Goal: Task Accomplishment & Management: Manage account settings

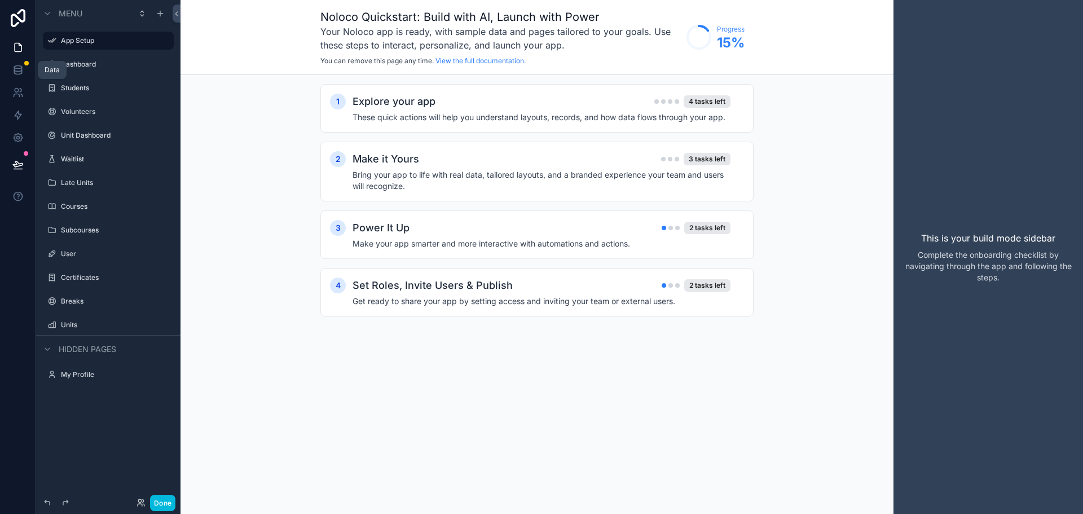
click at [16, 67] on icon at bounding box center [17, 69] width 11 height 11
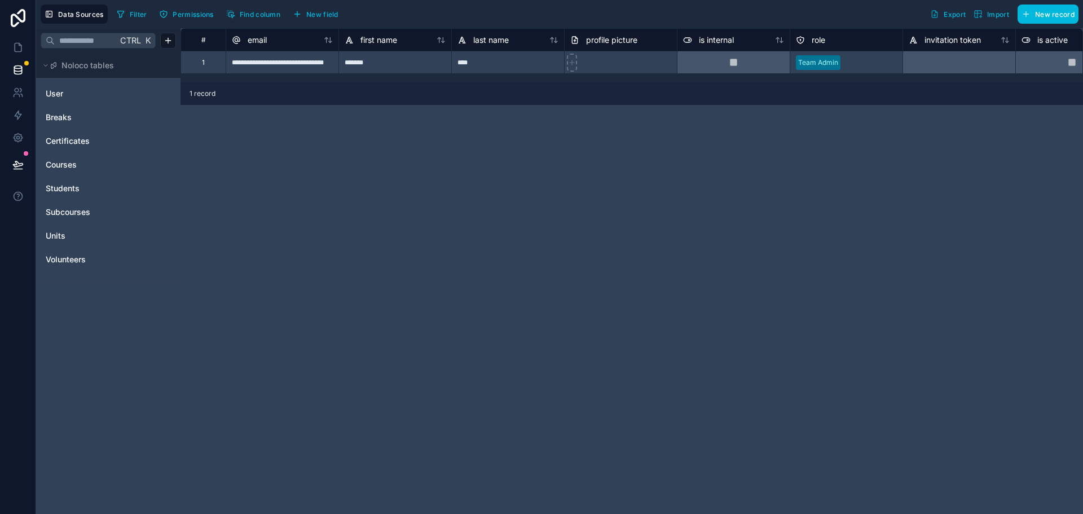
click at [63, 236] on span "Units" at bounding box center [56, 235] width 20 height 11
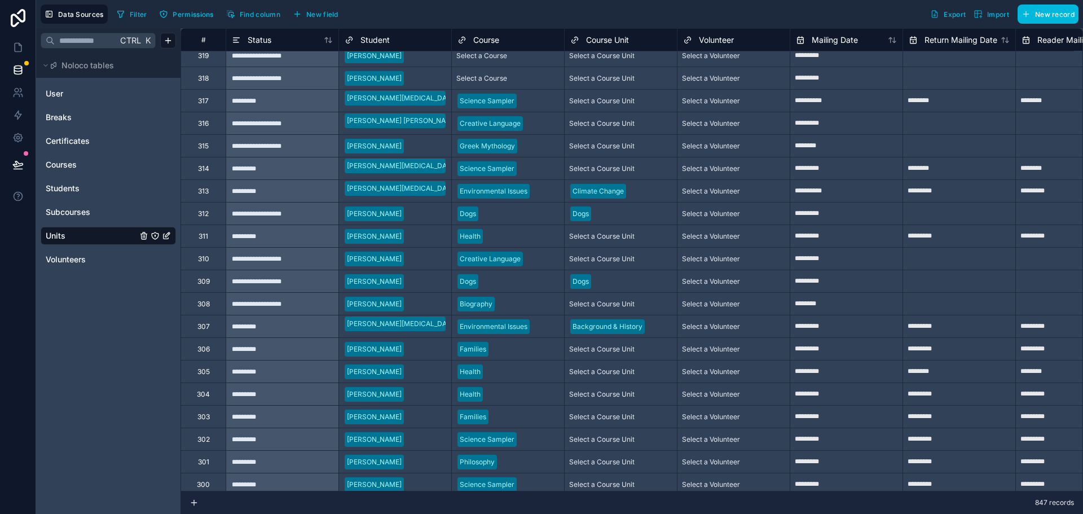
scroll to position [15366, 0]
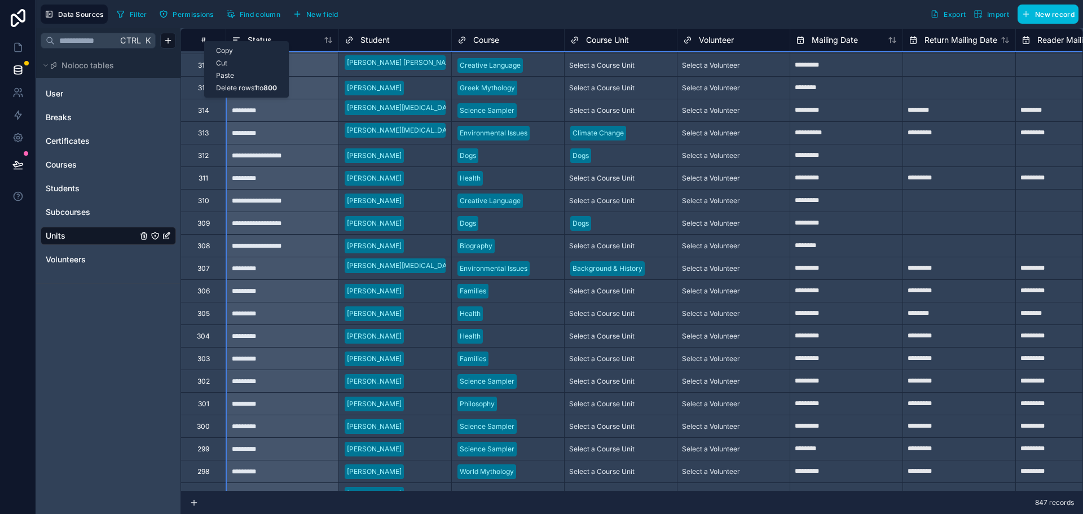
click at [204, 41] on div "#" at bounding box center [204, 40] width 28 height 8
click at [263, 92] on div "Delete rows 1 to 800" at bounding box center [247, 88] width 84 height 12
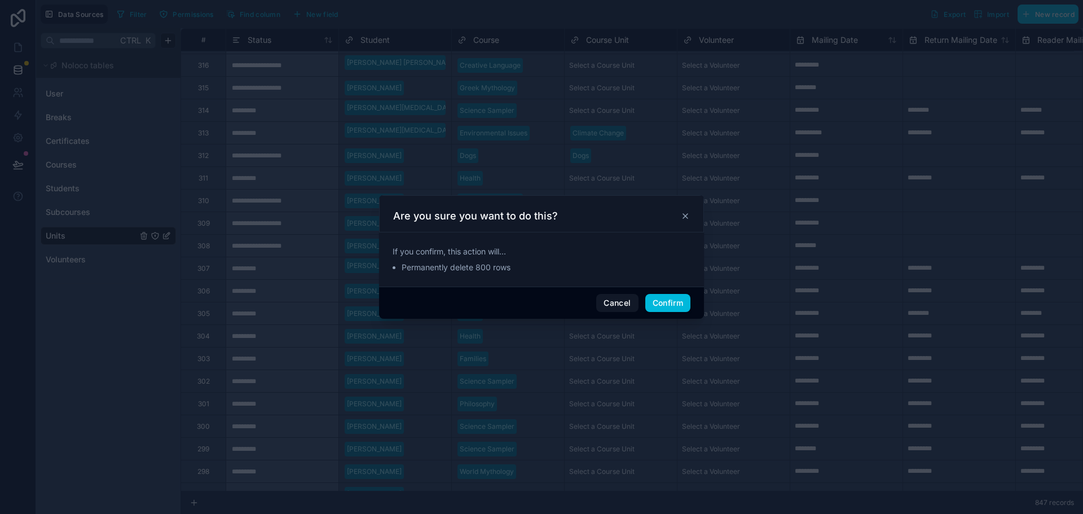
click at [671, 302] on button "Confirm" at bounding box center [667, 303] width 45 height 18
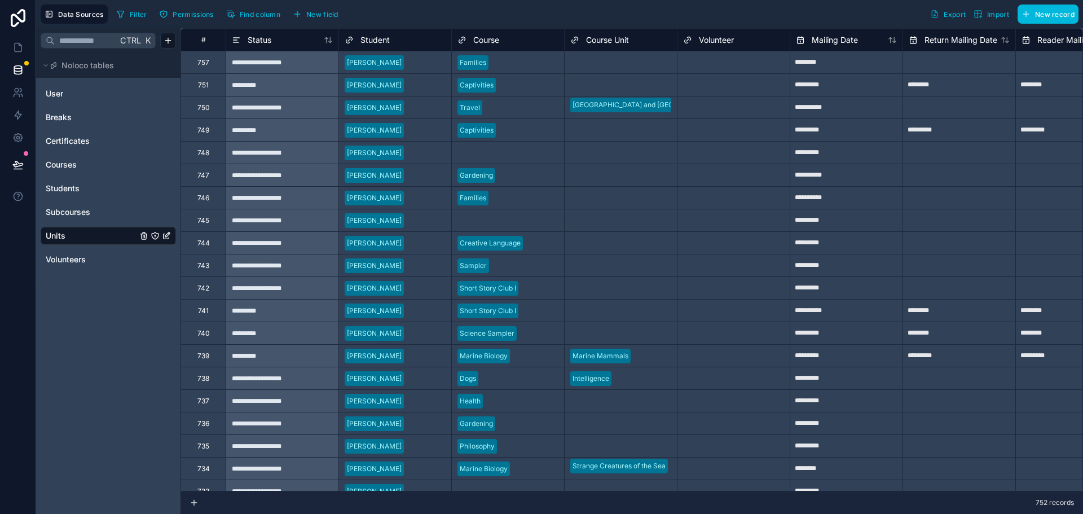
click at [205, 38] on div "#" at bounding box center [204, 40] width 28 height 8
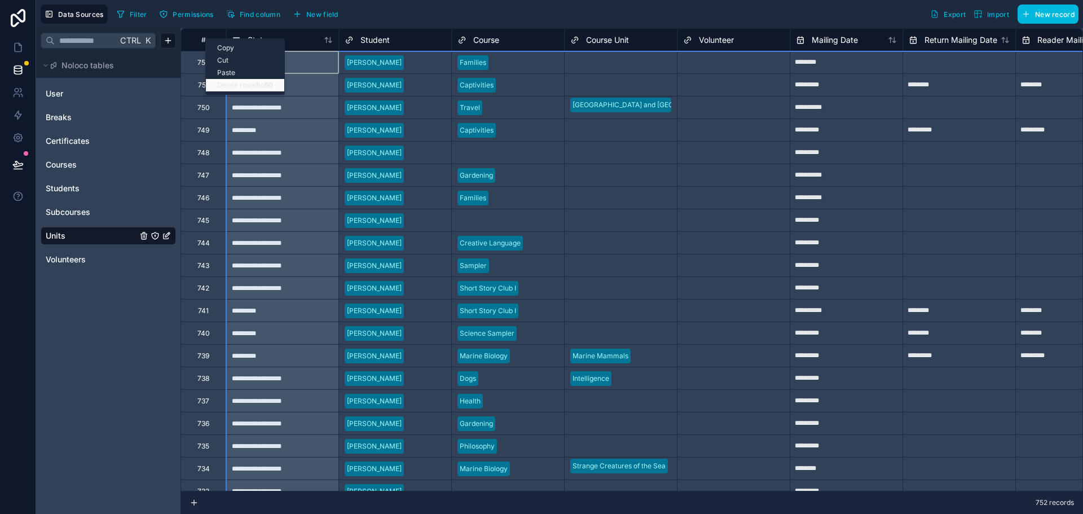
click at [240, 87] on div "Delete rows 1 to 50" at bounding box center [245, 85] width 78 height 12
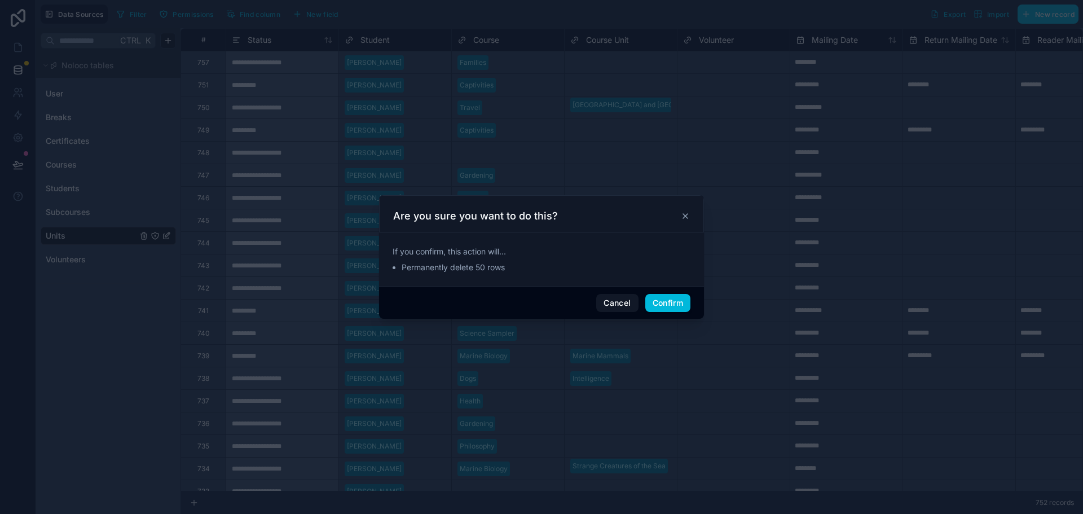
click at [662, 302] on button "Confirm" at bounding box center [667, 303] width 45 height 18
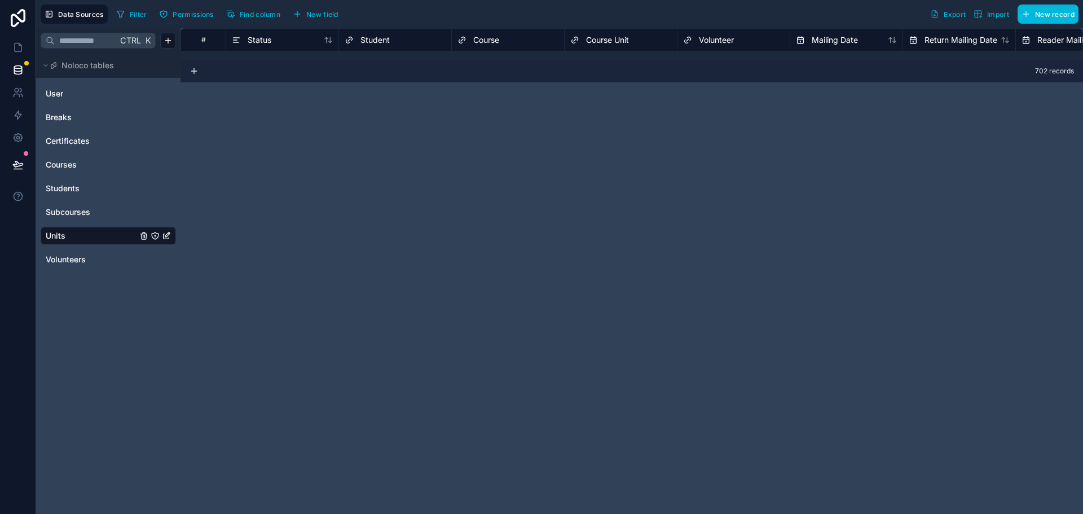
click at [324, 113] on div "# Status Student Course Course Unit Volunteer Mailing Date Return Mailing Date …" at bounding box center [632, 271] width 903 height 486
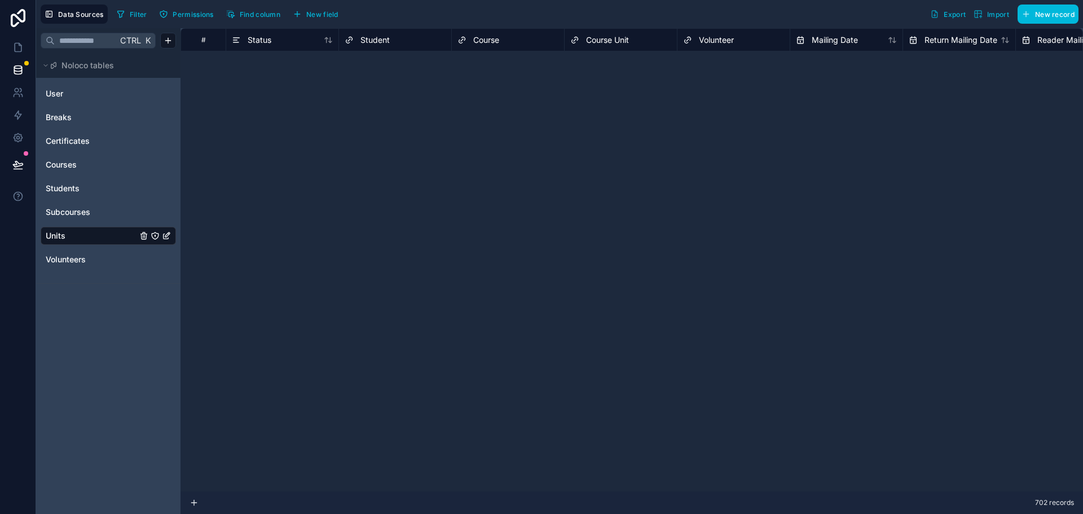
scroll to position [15366, 0]
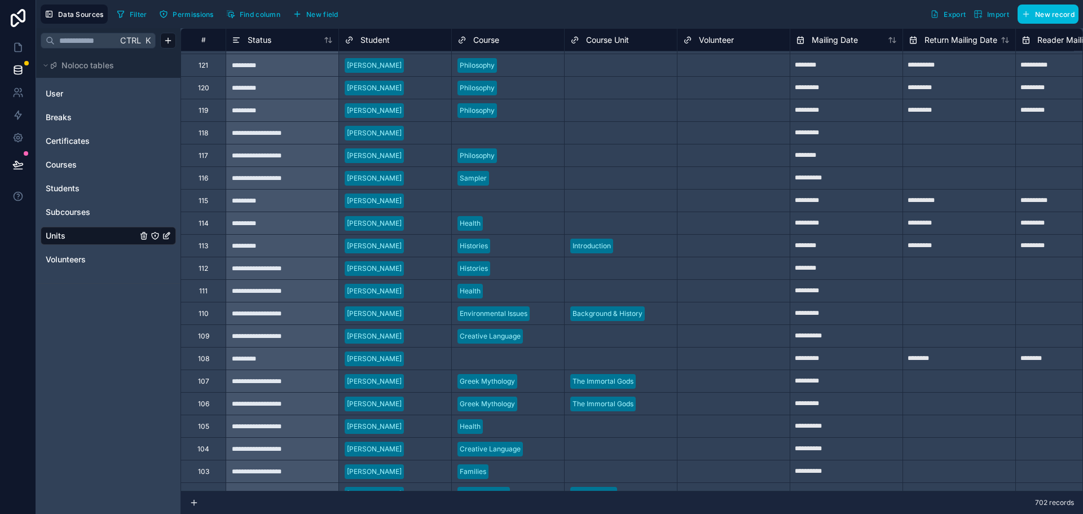
click at [192, 42] on div "#" at bounding box center [204, 40] width 28 height 8
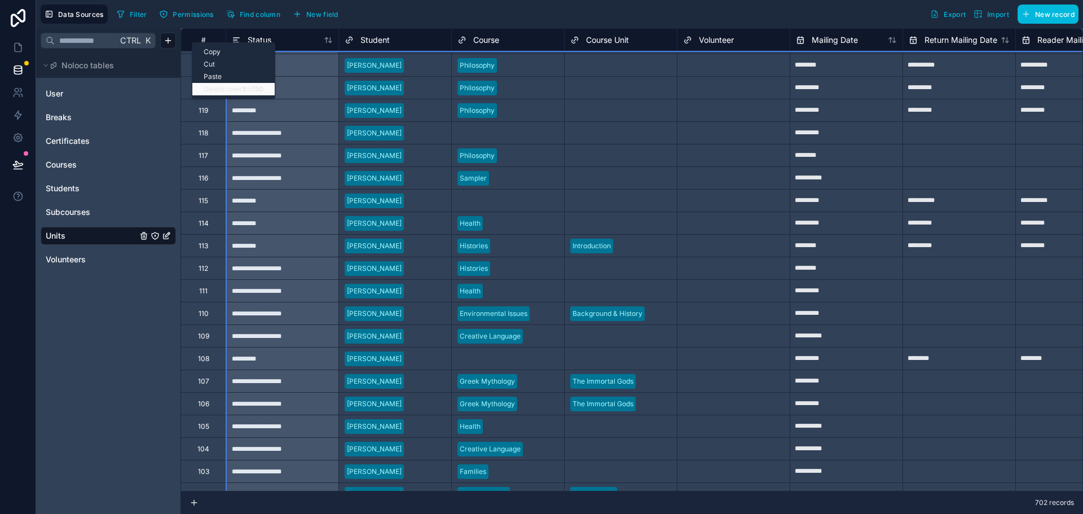
click at [236, 90] on div "Delete rows 1 to 750" at bounding box center [233, 89] width 82 height 12
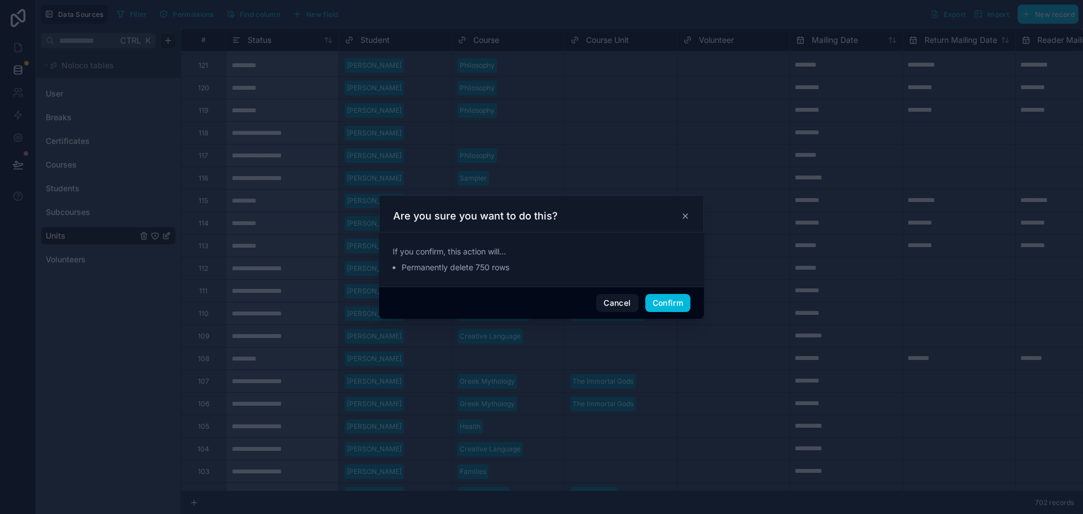
click at [671, 302] on button "Confirm" at bounding box center [667, 303] width 45 height 18
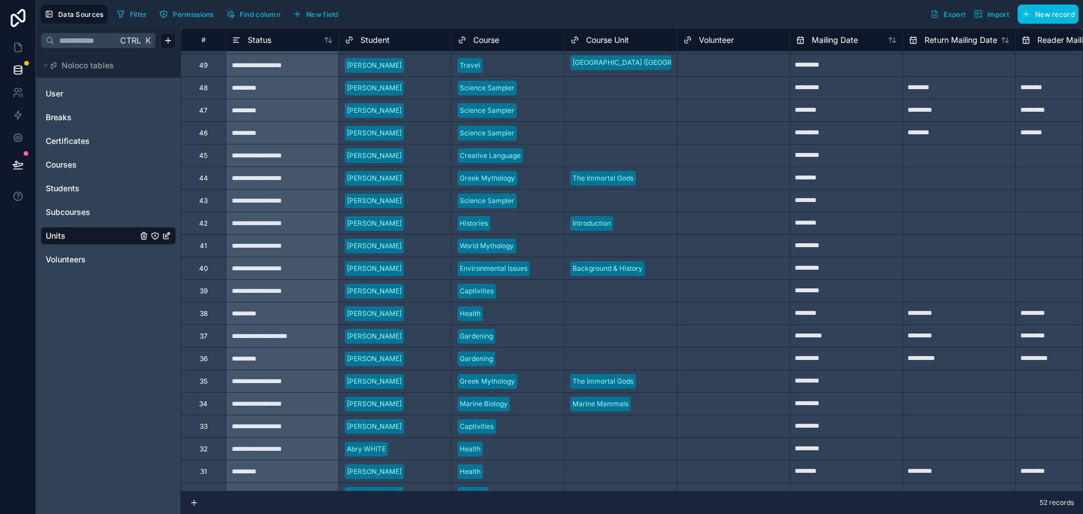
scroll to position [0, 0]
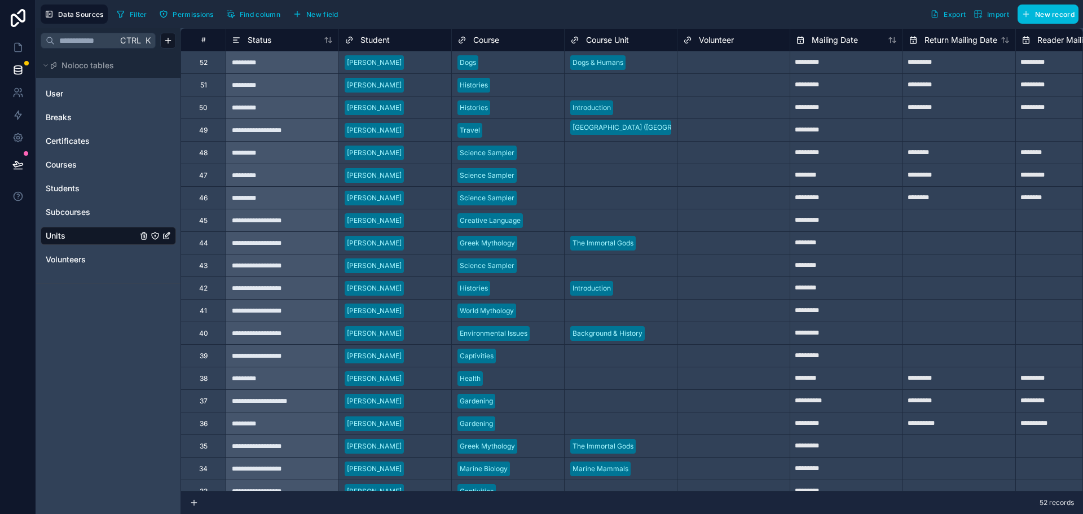
click at [199, 42] on div "#" at bounding box center [204, 40] width 28 height 8
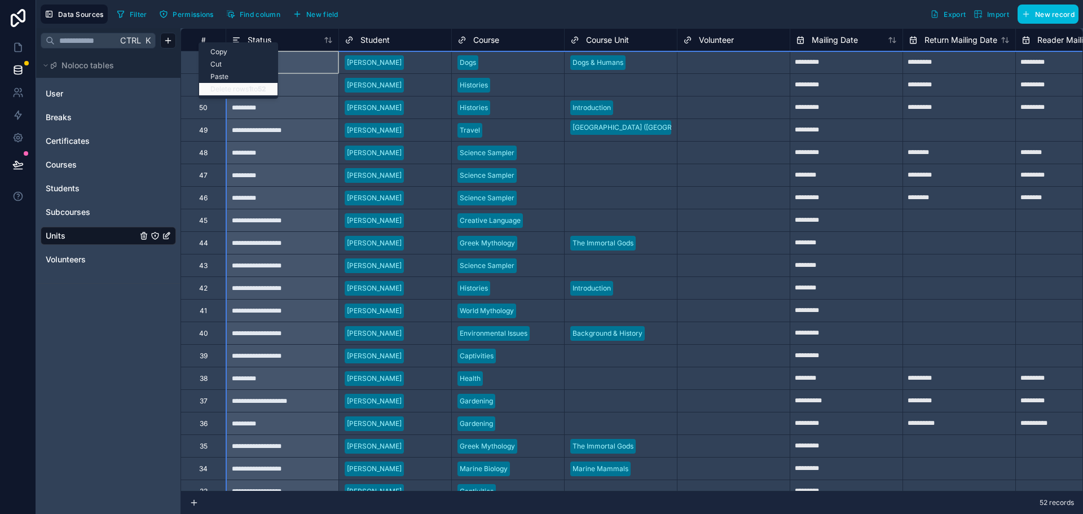
click at [243, 87] on div "Delete rows 1 to 52" at bounding box center [238, 89] width 78 height 12
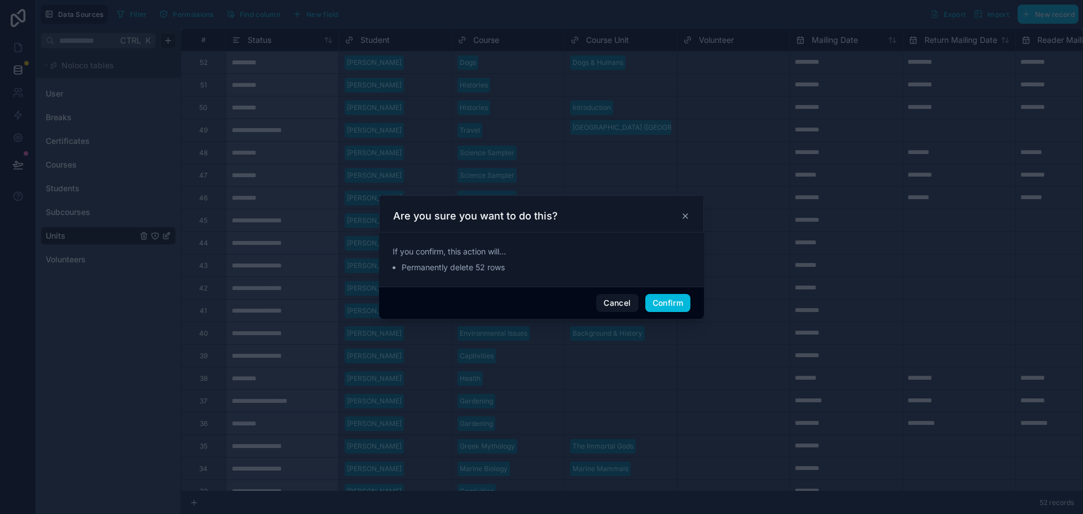
click at [661, 301] on button "Confirm" at bounding box center [667, 303] width 45 height 18
